Goal: Transaction & Acquisition: Download file/media

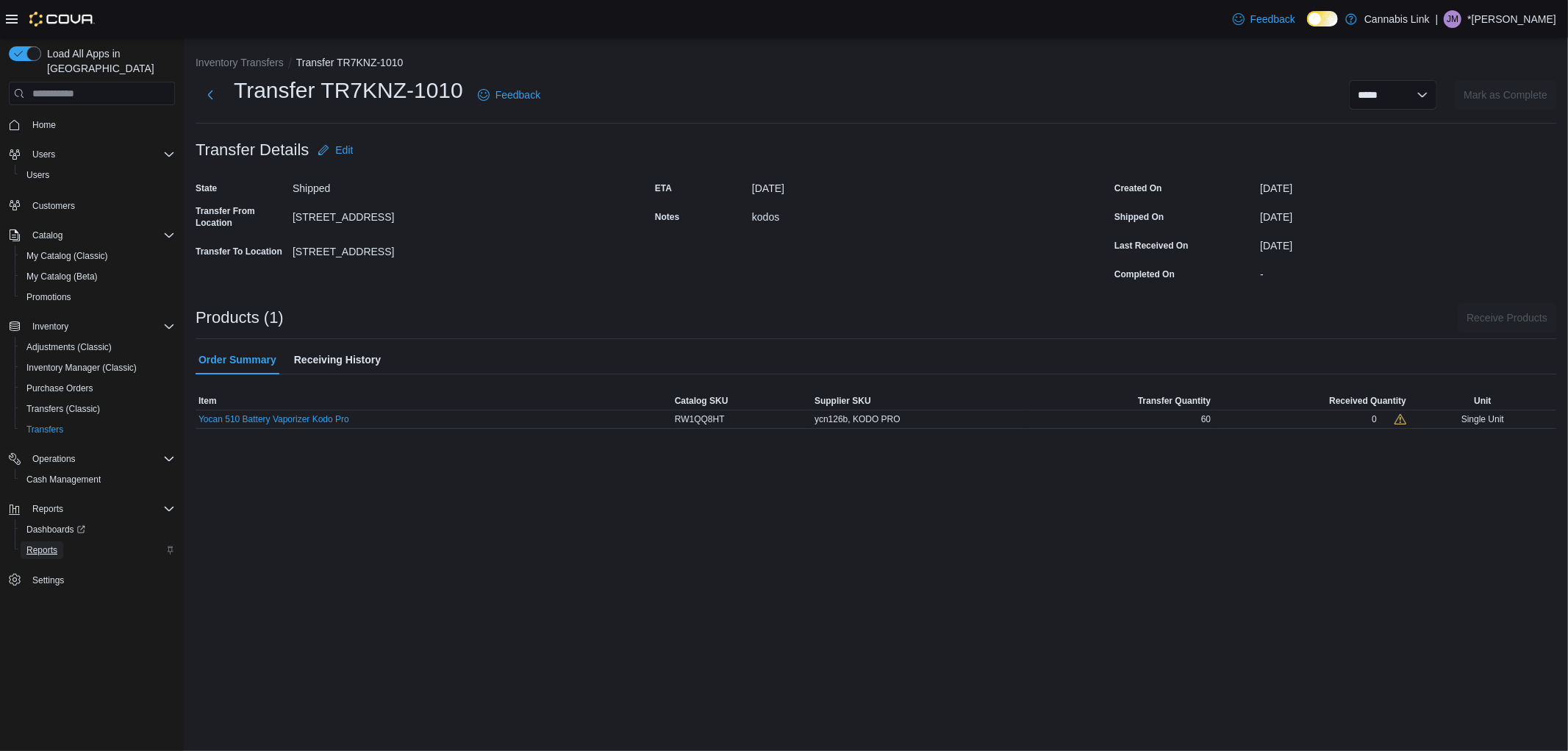
click at [38, 544] on span "Reports" at bounding box center [42, 550] width 31 height 11
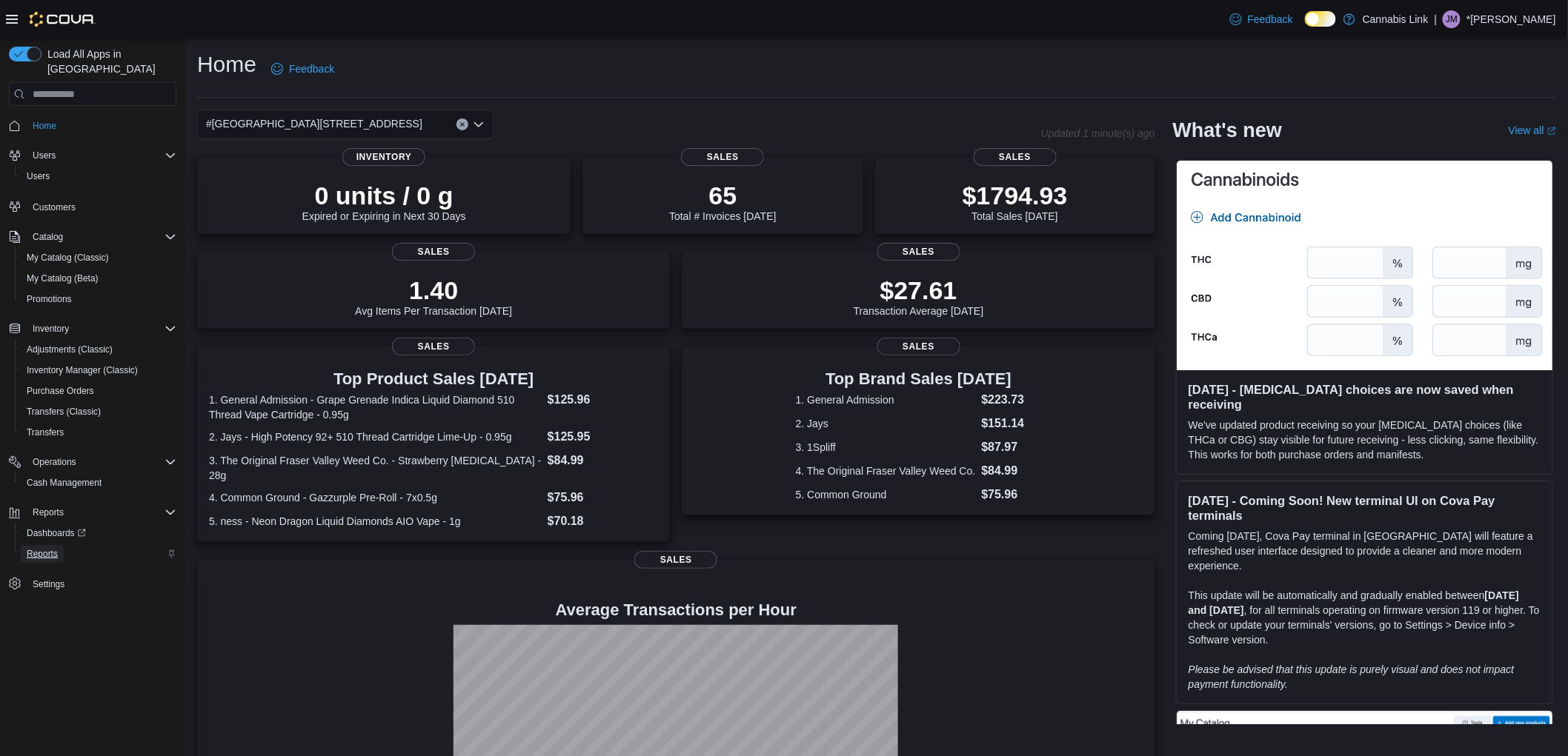
click at [52, 548] on span "Reports" at bounding box center [42, 554] width 31 height 12
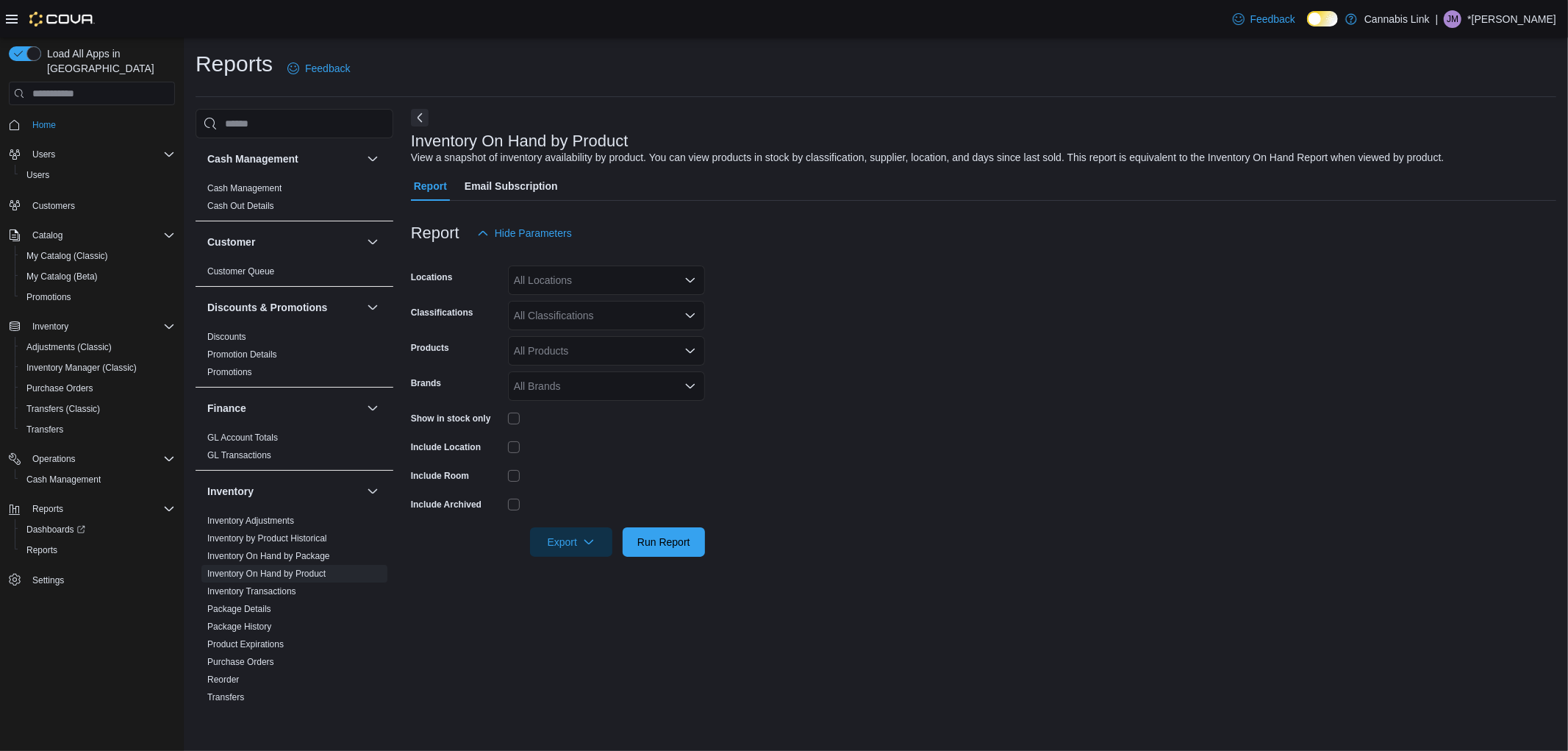
click at [647, 287] on div "All Locations" at bounding box center [606, 280] width 197 height 29
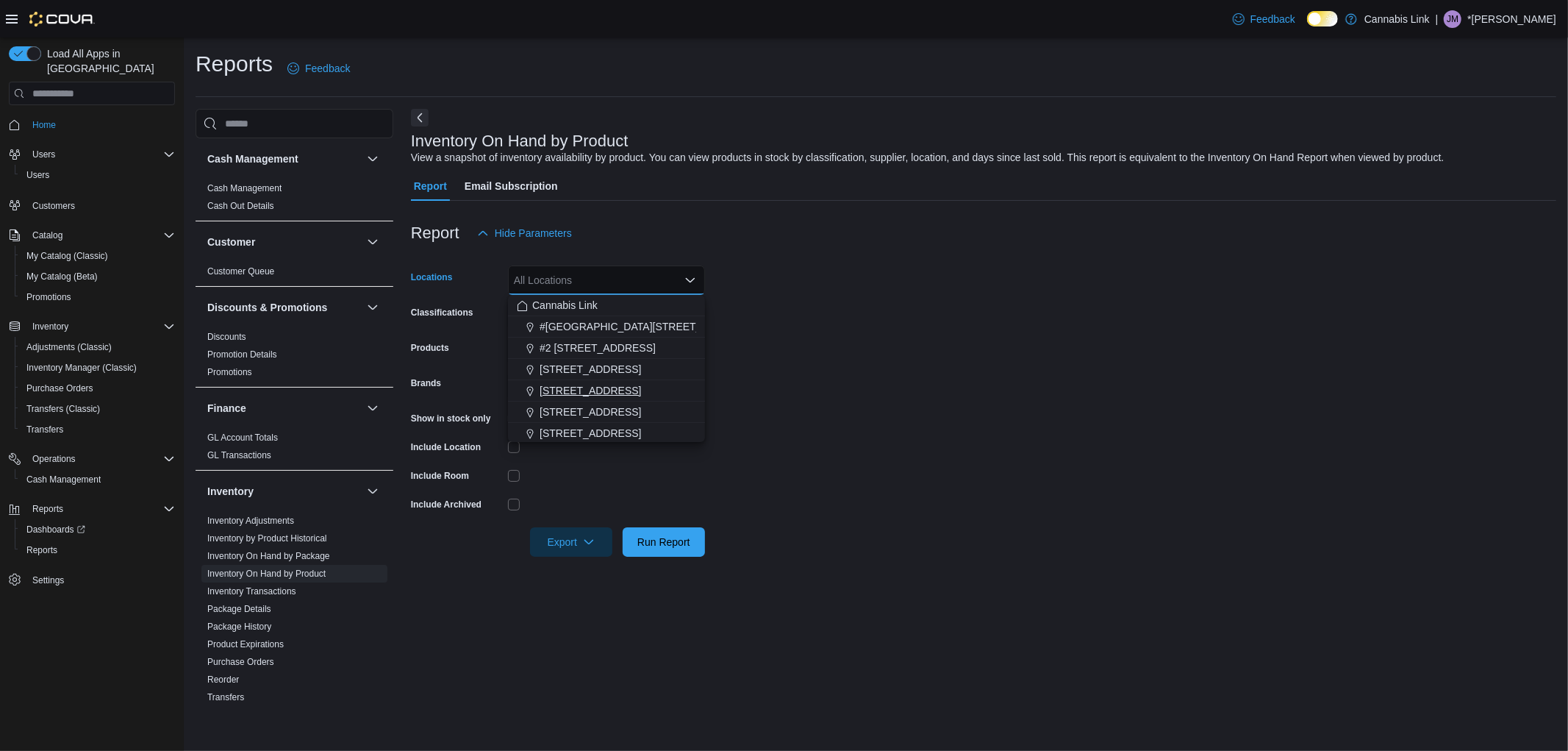
click at [611, 391] on span "[STREET_ADDRESS]" at bounding box center [590, 391] width 101 height 15
click at [849, 365] on form "Locations [STREET_ADDRESS] Selected. [STREET_ADDRESS] Press Backspace to delete…" at bounding box center [983, 402] width 1146 height 309
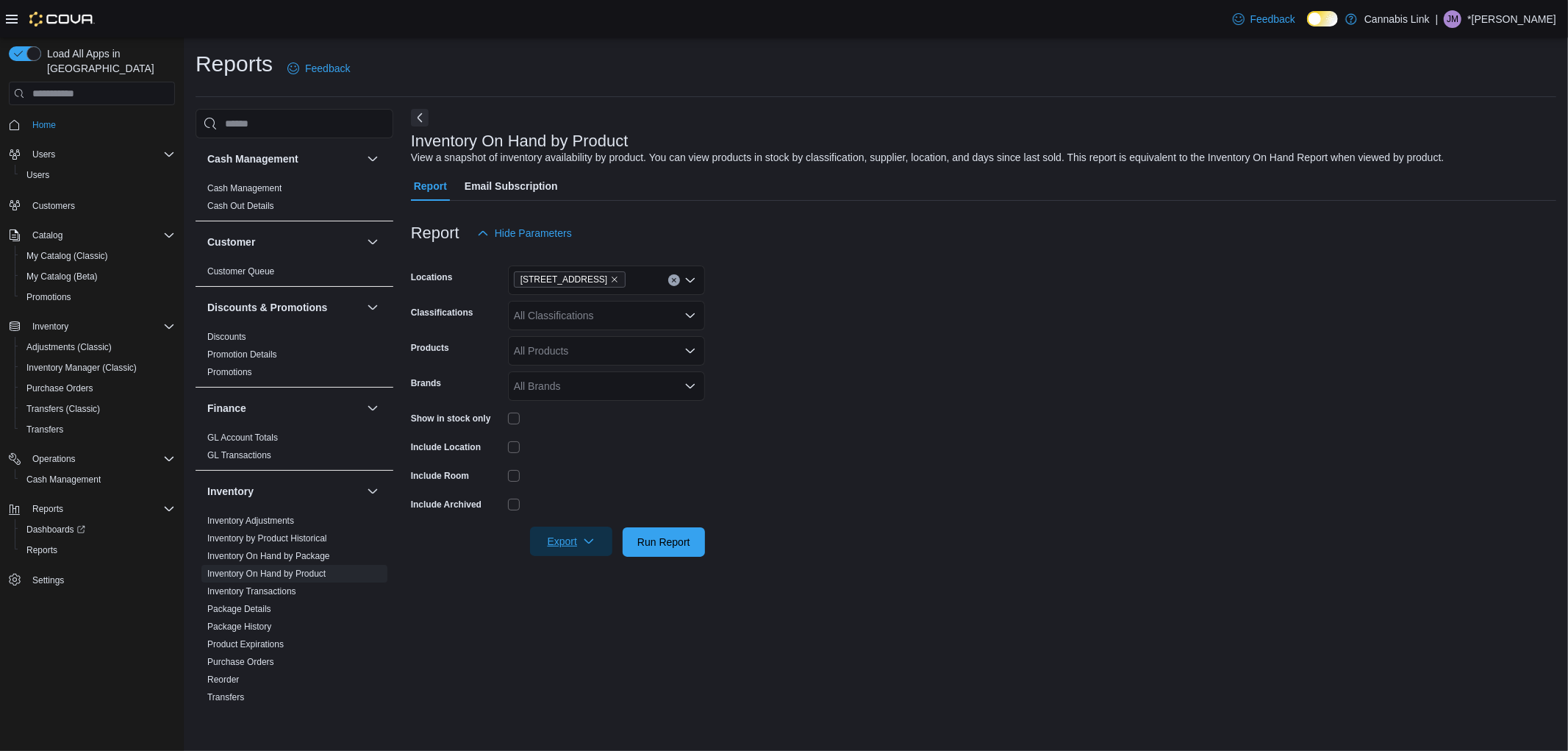
click at [596, 534] on span "Export" at bounding box center [571, 542] width 65 height 29
drag, startPoint x: 593, startPoint y: 566, endPoint x: 582, endPoint y: 548, distance: 21.1
click at [586, 562] on button "Export to Excel" at bounding box center [573, 572] width 84 height 29
